Goal: Check status

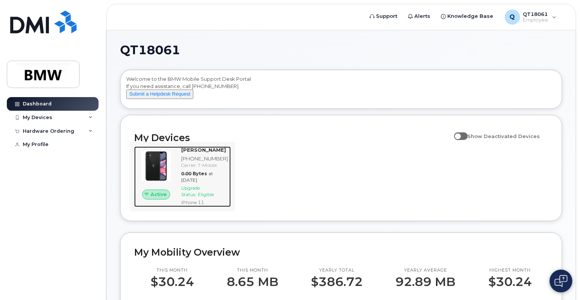
click at [192, 197] on span "Upgrade Status:" at bounding box center [190, 191] width 19 height 12
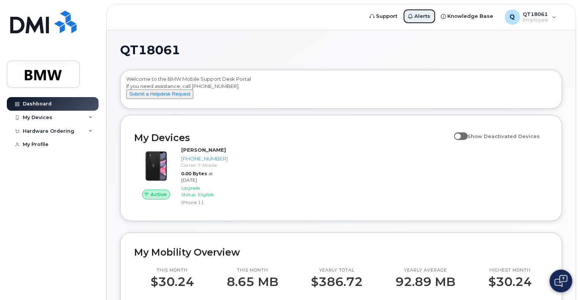
click at [424, 14] on span "Alerts" at bounding box center [423, 17] width 16 height 8
click at [86, 114] on div "My Devices" at bounding box center [53, 118] width 92 height 14
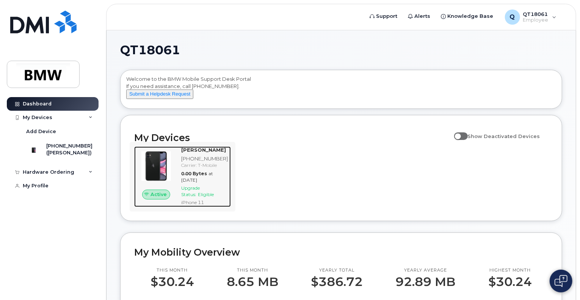
click at [200, 194] on span "Upgrade Status:" at bounding box center [190, 191] width 19 height 12
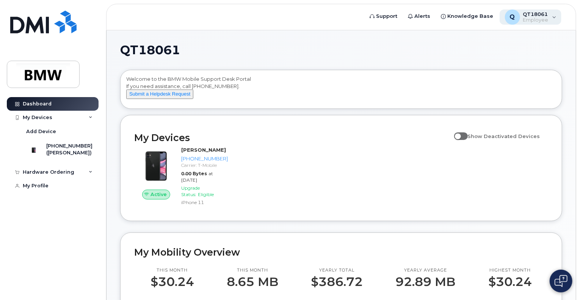
click at [553, 15] on div "Q QT18061 Employee" at bounding box center [531, 16] width 62 height 15
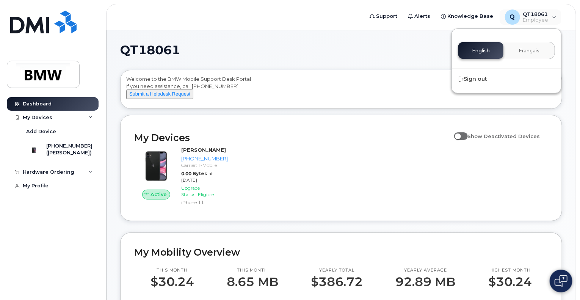
click at [354, 47] on h1 "QT18061" at bounding box center [339, 50] width 438 height 12
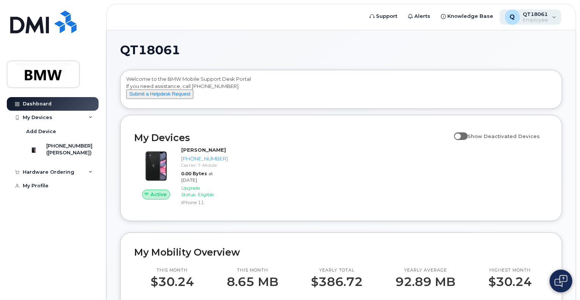
click at [553, 12] on div "Q QT18061 Employee" at bounding box center [531, 16] width 62 height 15
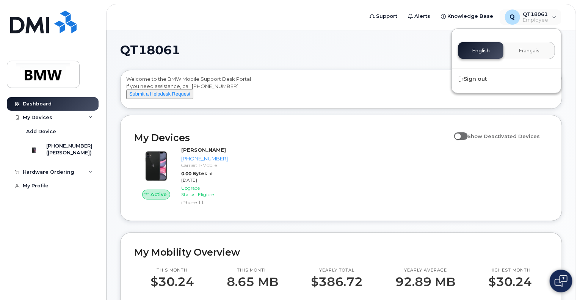
click at [351, 51] on h1 "QT18061" at bounding box center [339, 50] width 438 height 12
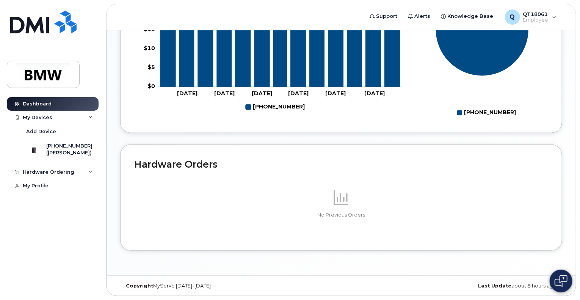
scroll to position [387, 0]
click at [89, 118] on icon at bounding box center [91, 118] width 4 height 4
click at [89, 119] on div "My Devices" at bounding box center [53, 118] width 92 height 14
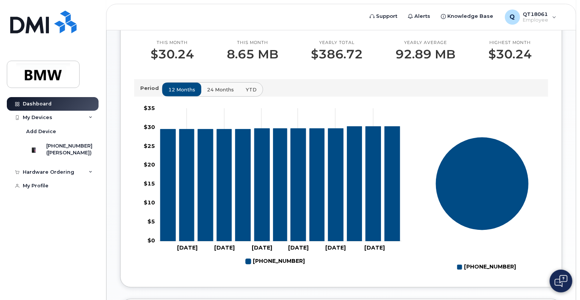
scroll to position [303, 0]
